Goal: Transaction & Acquisition: Purchase product/service

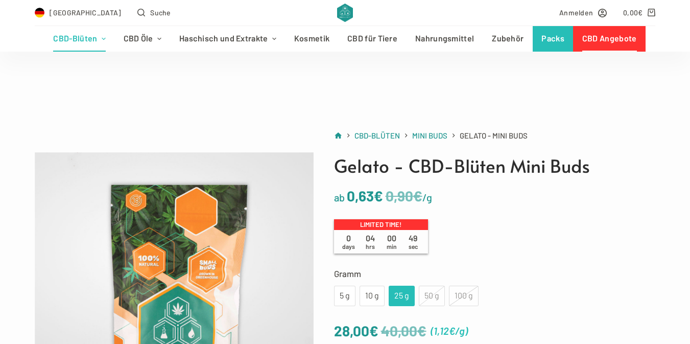
scroll to position [72, 0]
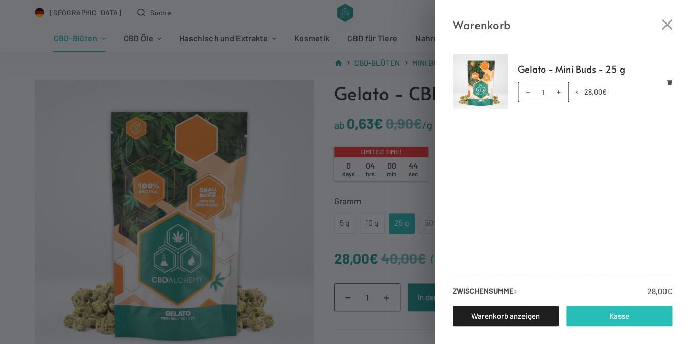
click at [599, 315] on link "Kasse" at bounding box center [619, 315] width 106 height 20
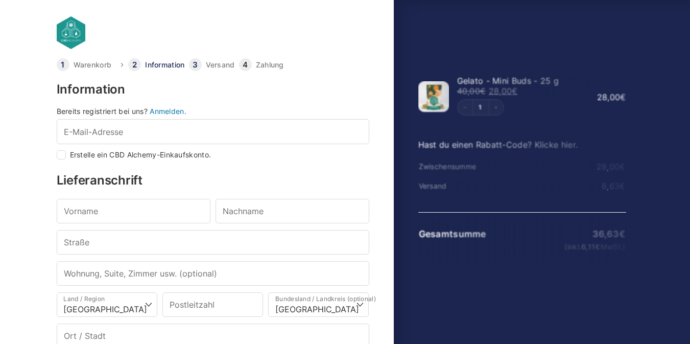
select select "DE-BE"
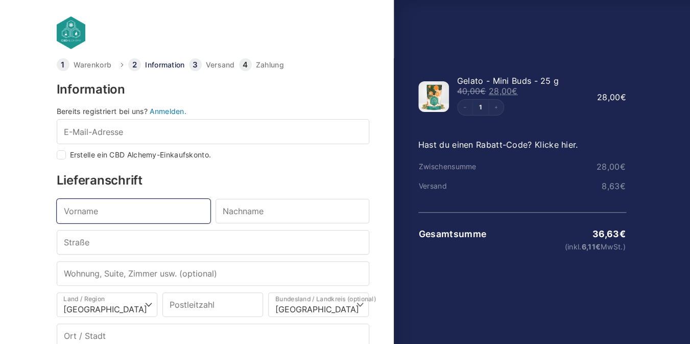
click at [99, 208] on input "Vorname *" at bounding box center [134, 211] width 154 height 25
type input "chr"
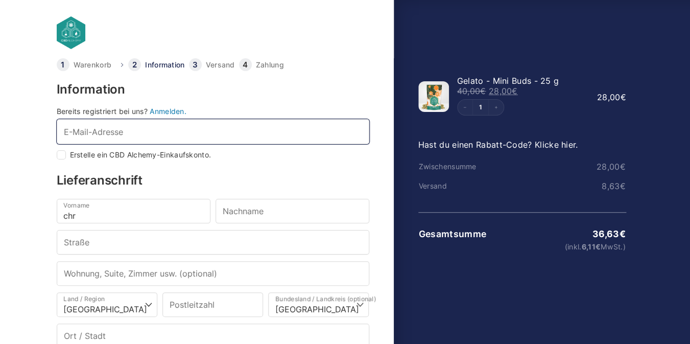
type input "christianboeke@posteo.de"
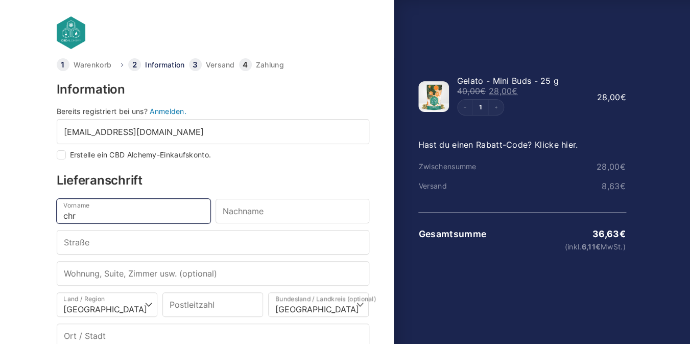
type input "christian"
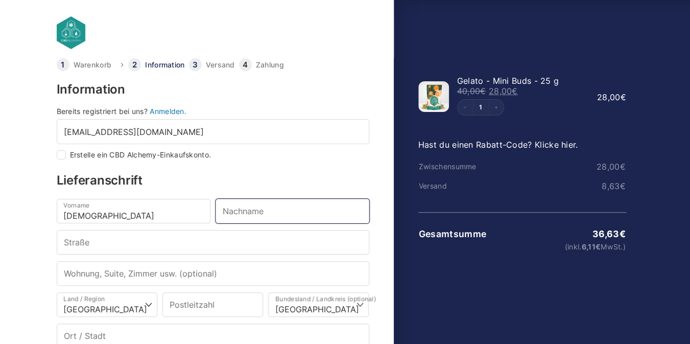
type input "Boeke"
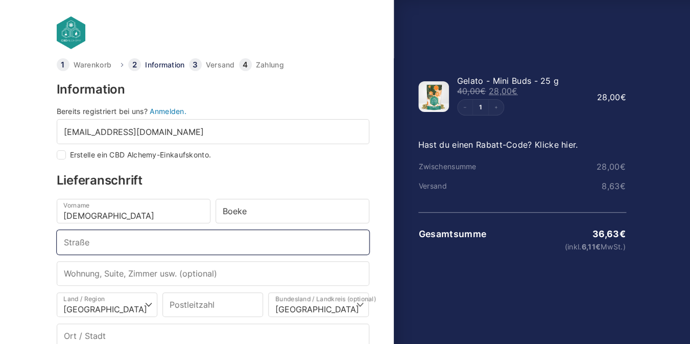
type input "Im Leimet 2"
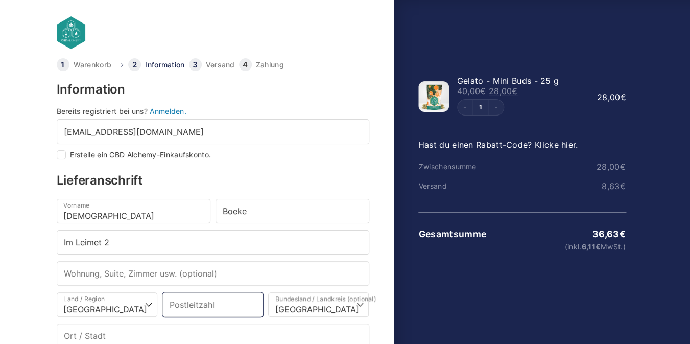
type input "79713"
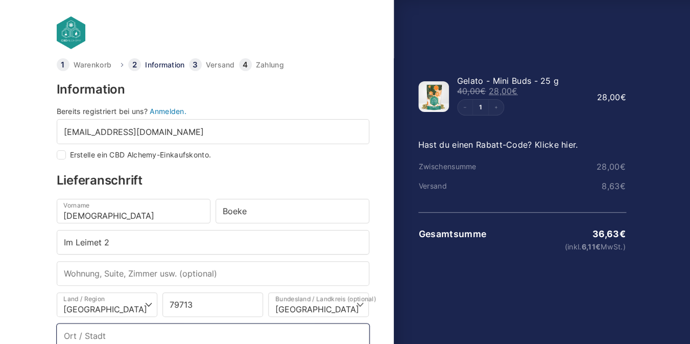
type input "Bad Säckingen"
type input "+4915252036322"
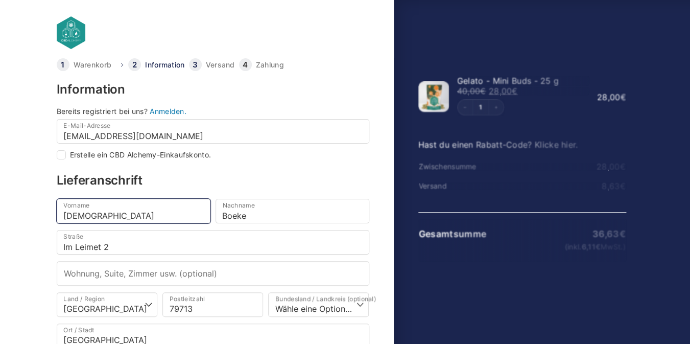
select select
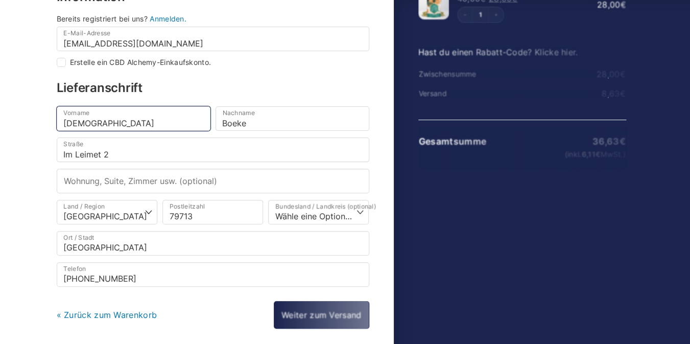
scroll to position [135, 0]
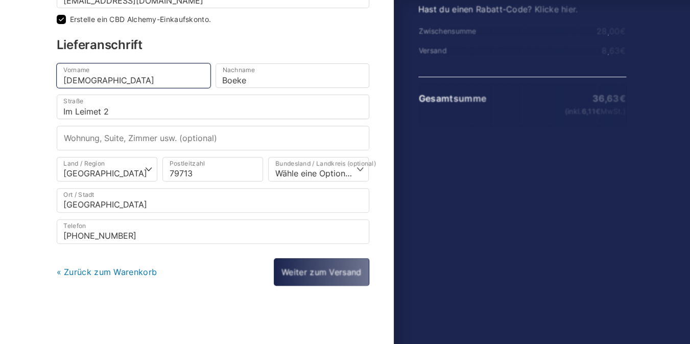
checkbox input "true"
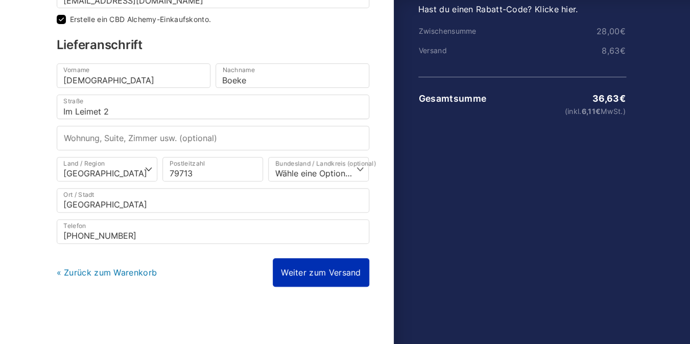
click at [335, 275] on link "Weiter zum Versand" at bounding box center [321, 272] width 96 height 29
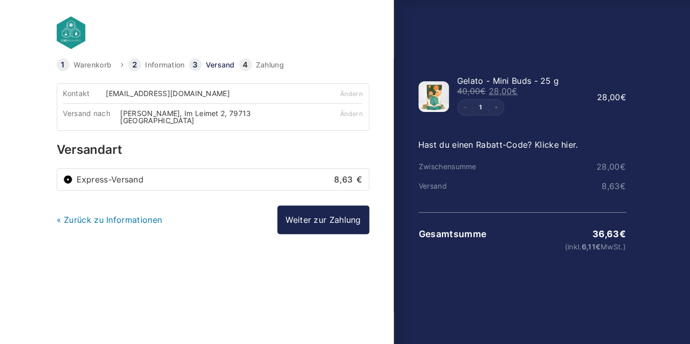
click at [308, 178] on li "Express-Versand 8,63 €" at bounding box center [212, 178] width 311 height 21
click at [203, 258] on div "Kontakt christianboeke@posteo.de Ändern Versand nach christian Boeke, Im Leimet…" at bounding box center [213, 183] width 312 height 201
click at [127, 214] on link "« Zurück zu Informationen" at bounding box center [110, 219] width 106 height 10
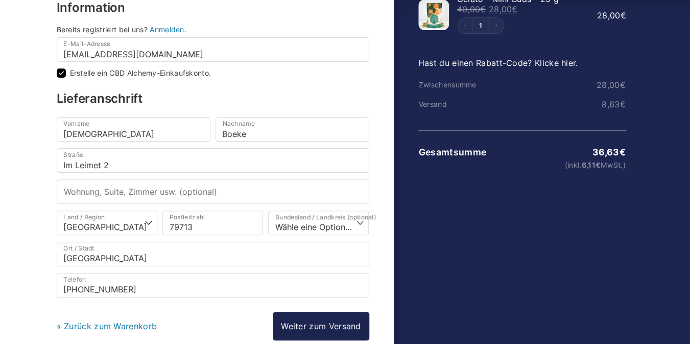
scroll to position [136, 0]
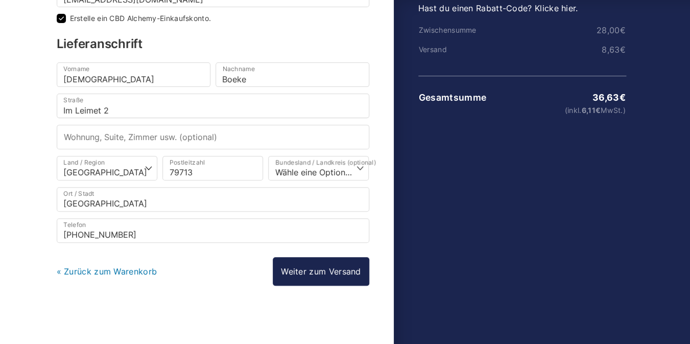
click at [119, 271] on link "« Zurück zum Warenkorb" at bounding box center [107, 271] width 101 height 10
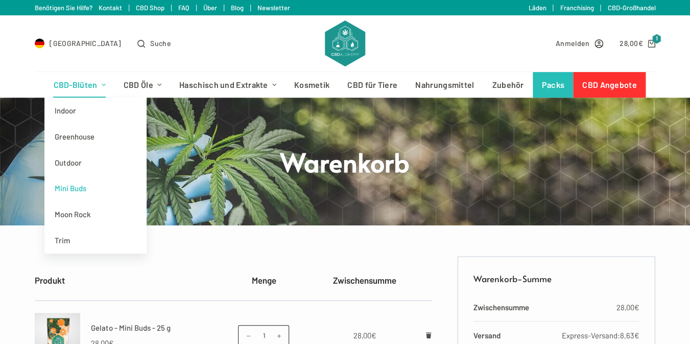
click at [81, 190] on link "Mini Buds" at bounding box center [95, 188] width 102 height 26
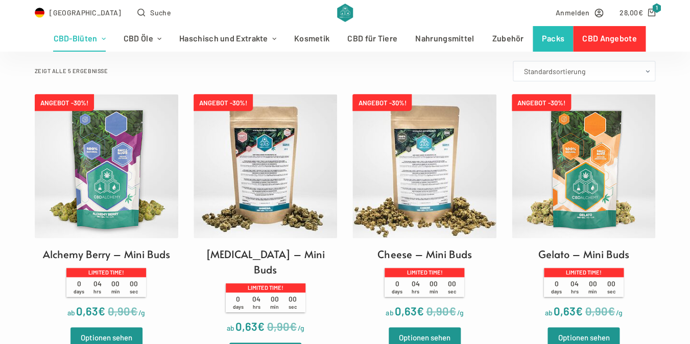
scroll to position [281, 0]
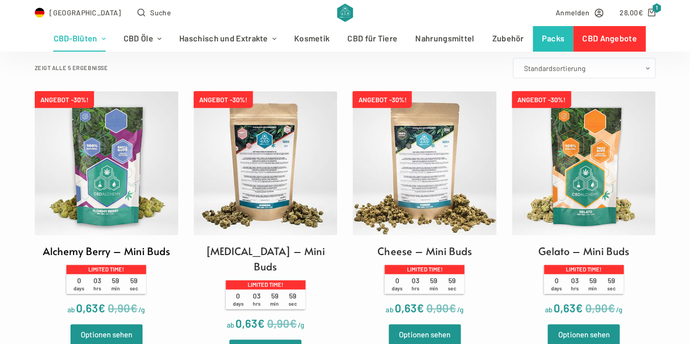
click at [121, 251] on h2 "Alchemy Berry – Mini Buds" at bounding box center [106, 250] width 127 height 15
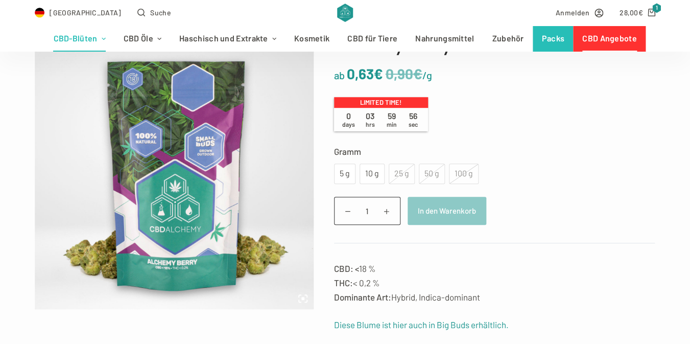
scroll to position [125, 0]
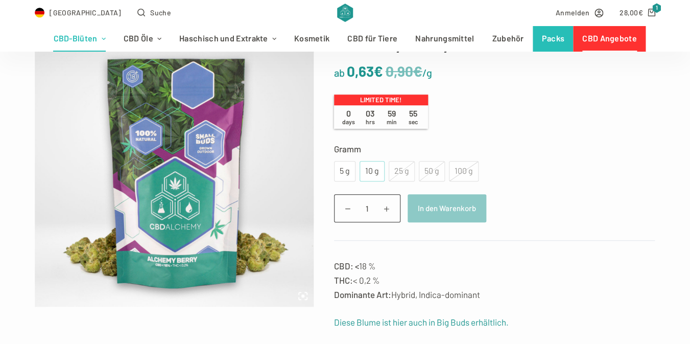
click at [377, 167] on div "10 g" at bounding box center [371, 170] width 13 height 13
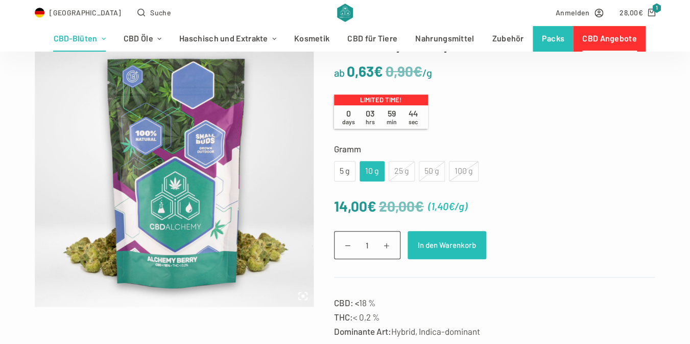
click at [456, 242] on button "In den Warenkorb" at bounding box center [446, 245] width 79 height 28
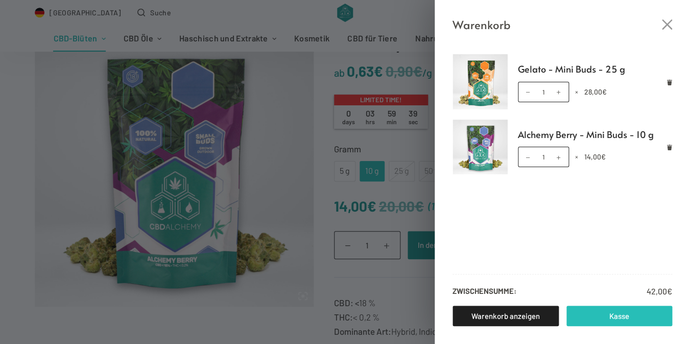
click at [605, 319] on link "Kasse" at bounding box center [619, 315] width 106 height 20
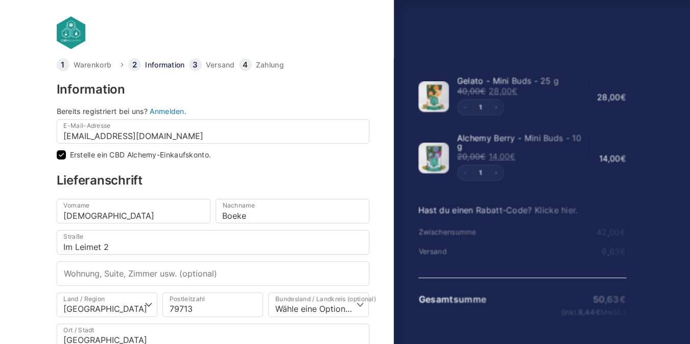
checkbox input "true"
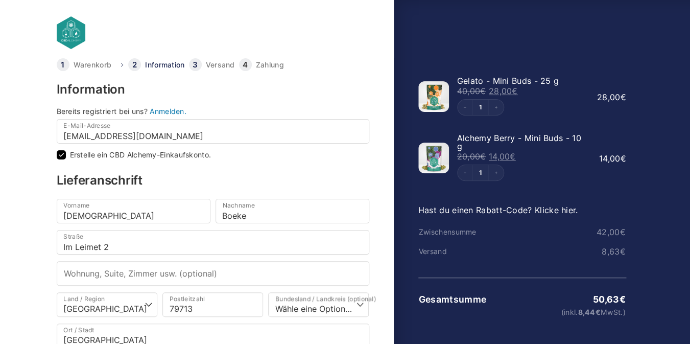
scroll to position [136, 0]
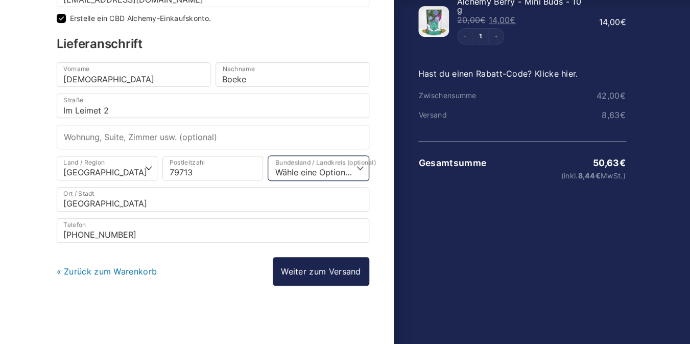
click at [268, 156] on select "Wähle eine Option… Baden-Württemberg Bayern Berlin Brandenburg Bremen Hamburg H…" at bounding box center [318, 168] width 101 height 25
select select "DE-BW"
click option "Baden-Württemberg" at bounding box center [0, 0] width 0 height 0
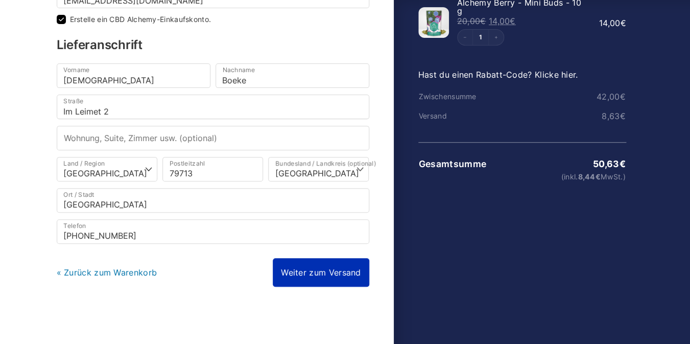
click at [312, 267] on link "Weiter zum Versand" at bounding box center [321, 272] width 96 height 29
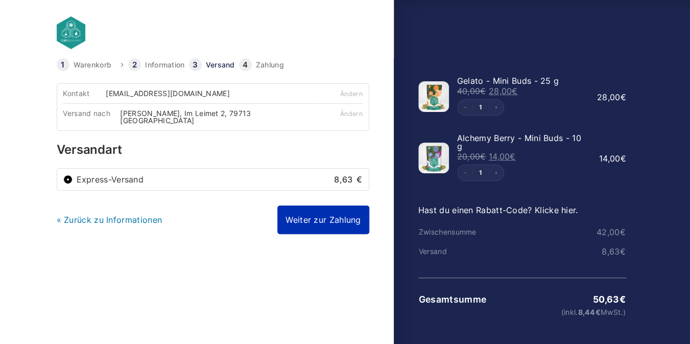
click at [311, 215] on link "Weiter zur Zahlung" at bounding box center [322, 219] width 91 height 29
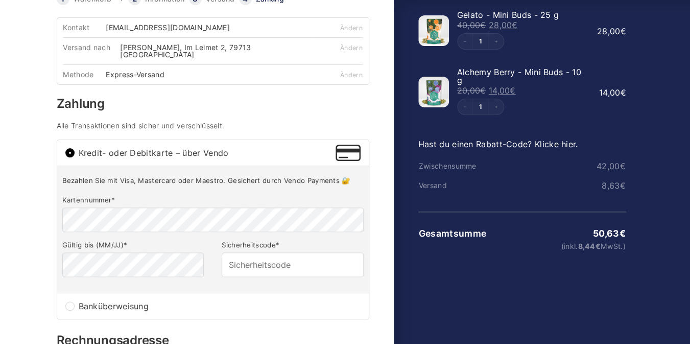
scroll to position [66, 0]
click at [70, 301] on input "Banküberweisung" at bounding box center [69, 305] width 9 height 9
radio input "true"
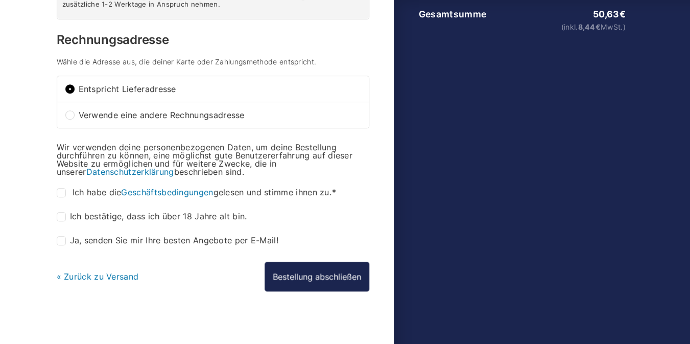
scroll to position [285, 0]
click at [67, 188] on label "Ich habe die Geschäftsbedingungen gelesen und stimme ihnen zu. *" at bounding box center [198, 192] width 282 height 9
click at [66, 188] on input "Ich habe die Geschäftsbedingungen gelesen und stimme ihnen zu. *" at bounding box center [61, 192] width 9 height 9
checkbox input "true"
click at [62, 212] on input "Ich bestätige, dass ich über 18 Jahre alt bin. *" at bounding box center [61, 216] width 9 height 9
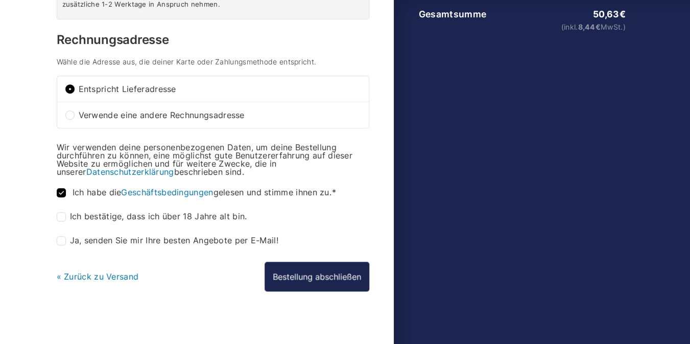
checkbox input "true"
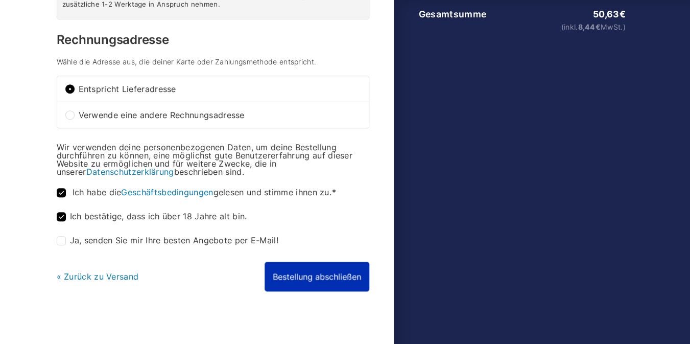
click at [331, 273] on button "Bestellung abschließen" at bounding box center [316, 276] width 105 height 30
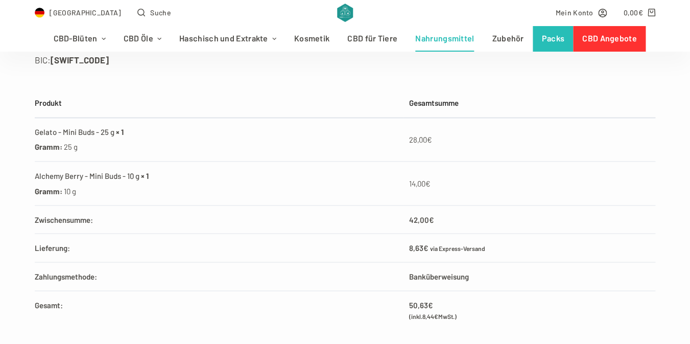
scroll to position [528, 0]
